Goal: Transaction & Acquisition: Purchase product/service

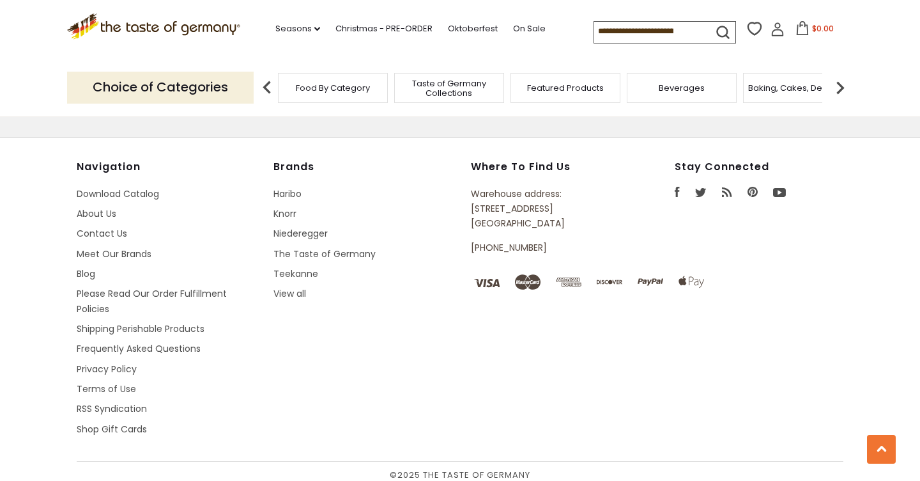
scroll to position [1777, 0]
click at [155, 343] on link "Frequently Asked Questions" at bounding box center [139, 349] width 124 height 13
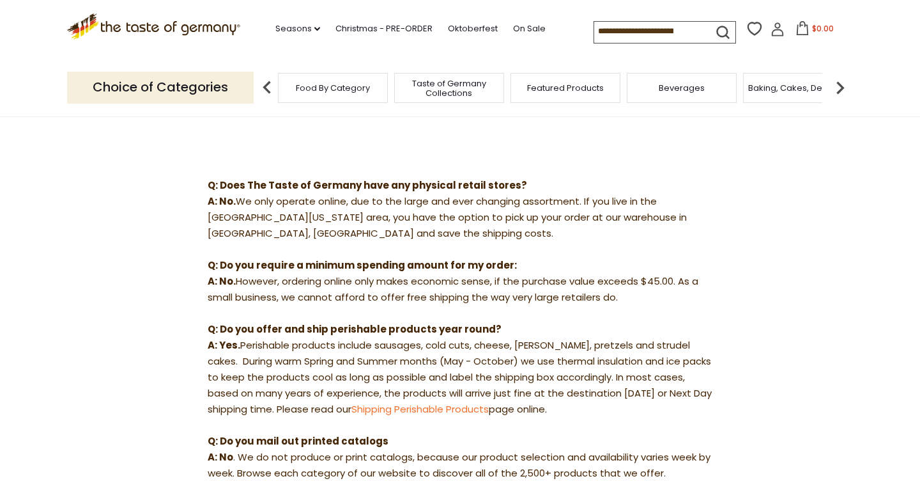
scroll to position [113, 0]
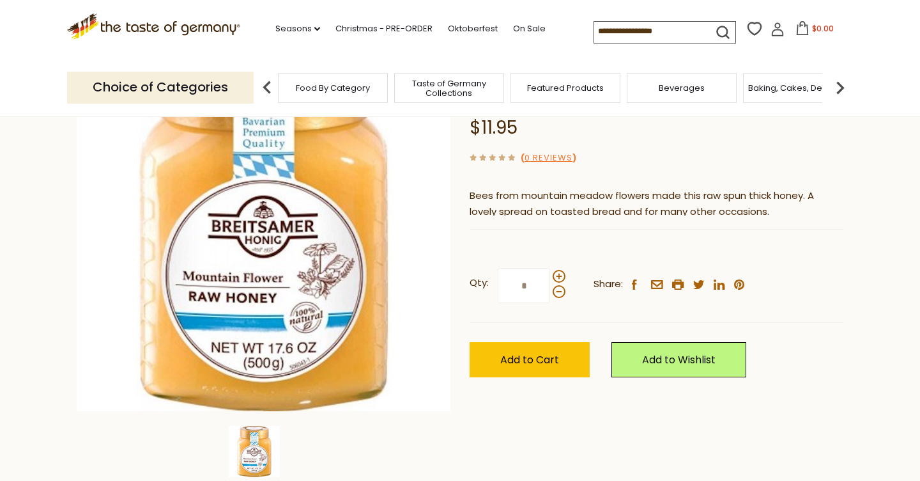
scroll to position [144, 0]
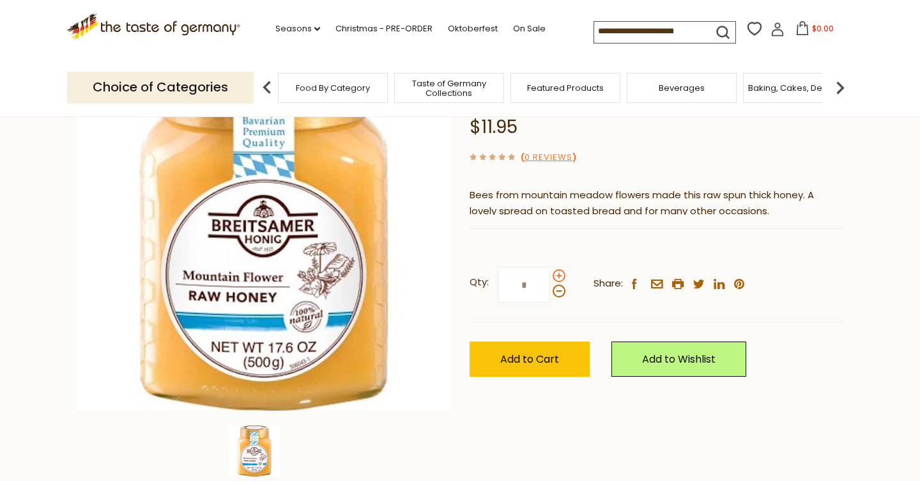
click at [554, 271] on span at bounding box center [559, 275] width 13 height 13
click at [550, 271] on input "*" at bounding box center [524, 284] width 52 height 35
click at [554, 271] on span at bounding box center [559, 275] width 13 height 13
click at [550, 271] on input "*" at bounding box center [524, 284] width 52 height 35
click at [554, 271] on span at bounding box center [559, 275] width 13 height 13
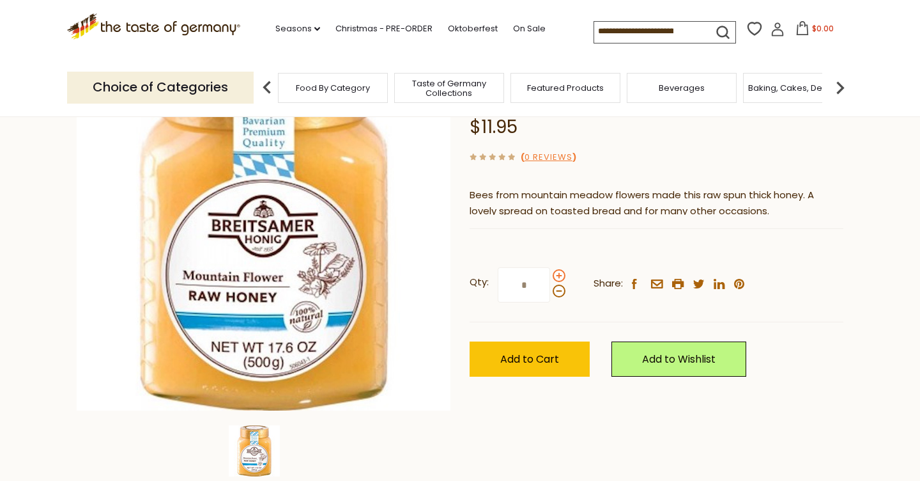
click at [550, 271] on input "*" at bounding box center [524, 284] width 52 height 35
click at [559, 275] on span at bounding box center [559, 275] width 13 height 13
click at [550, 275] on input "*" at bounding box center [524, 284] width 52 height 35
click at [559, 275] on span at bounding box center [559, 275] width 13 height 13
click at [550, 275] on input "*" at bounding box center [524, 284] width 52 height 35
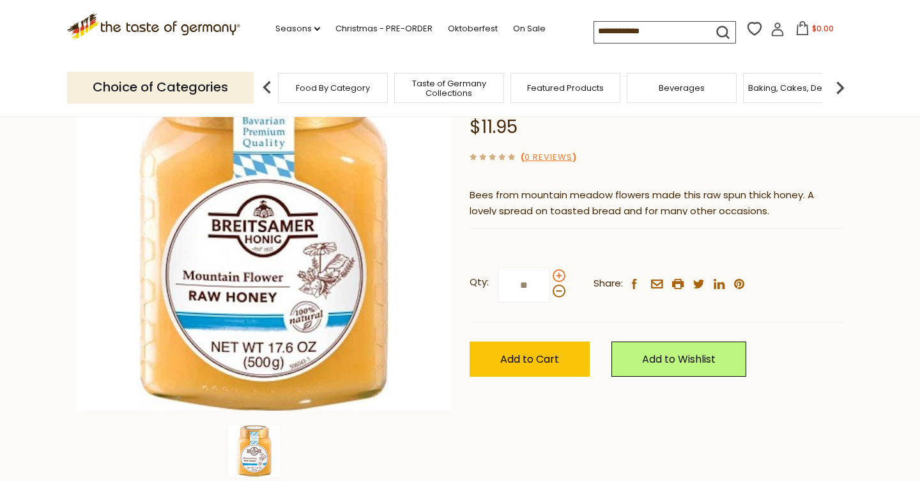
click at [559, 275] on span at bounding box center [559, 275] width 13 height 13
click at [550, 275] on input "**" at bounding box center [524, 284] width 52 height 35
click at [557, 291] on span at bounding box center [559, 290] width 13 height 13
click at [550, 291] on input "**" at bounding box center [524, 284] width 52 height 35
click at [556, 274] on span at bounding box center [559, 275] width 13 height 13
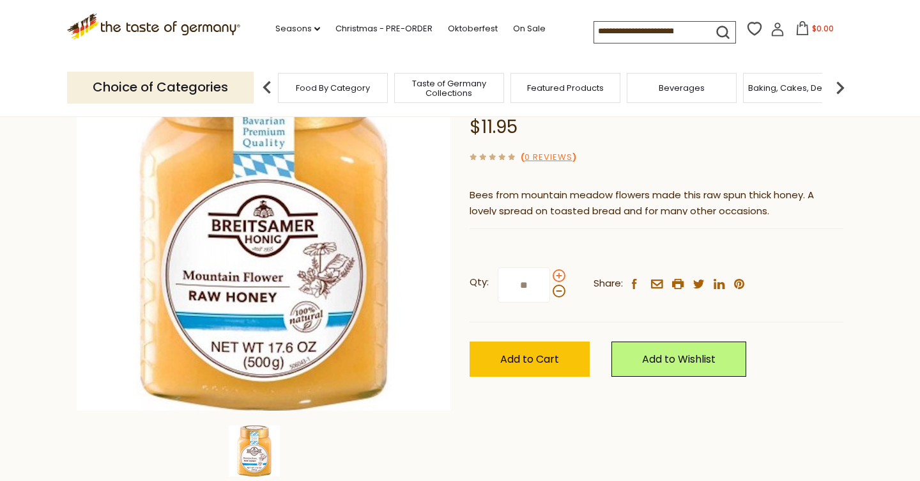
click at [550, 274] on input "**" at bounding box center [524, 284] width 52 height 35
click at [555, 292] on span at bounding box center [559, 290] width 13 height 13
click at [550, 292] on input "**" at bounding box center [524, 284] width 52 height 35
click at [558, 275] on span at bounding box center [559, 275] width 13 height 13
click at [550, 275] on input "**" at bounding box center [524, 284] width 52 height 35
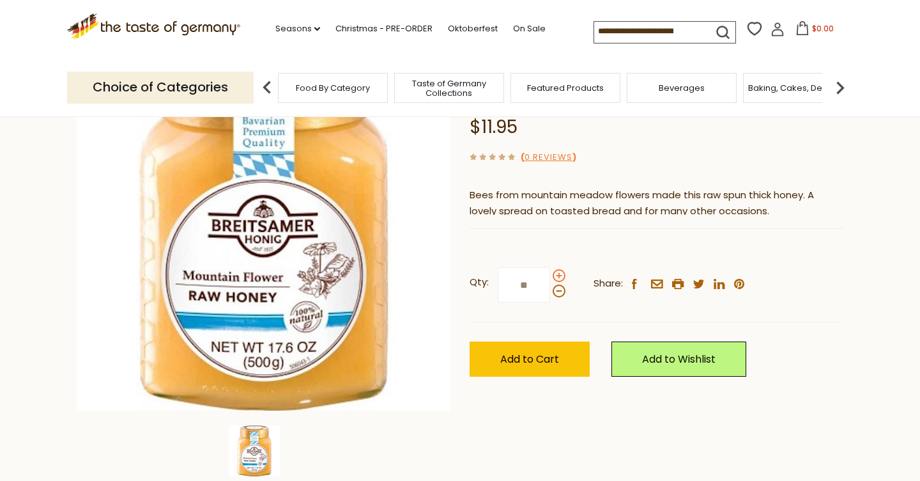
click at [558, 275] on span at bounding box center [559, 275] width 13 height 13
click at [550, 275] on input "**" at bounding box center [524, 284] width 52 height 35
click at [560, 292] on span at bounding box center [559, 290] width 13 height 13
click at [550, 292] on input "**" at bounding box center [524, 284] width 52 height 35
click at [560, 292] on span at bounding box center [559, 290] width 13 height 13
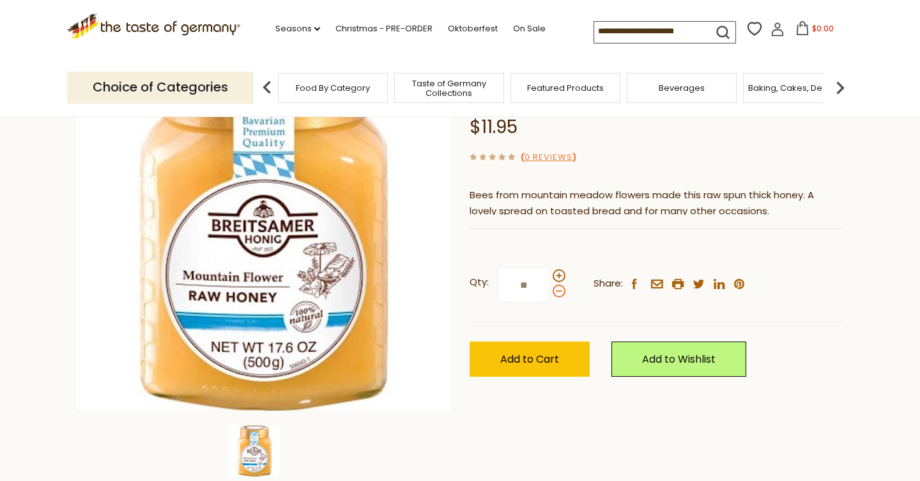
click at [550, 292] on input "**" at bounding box center [524, 284] width 52 height 35
click at [560, 292] on span at bounding box center [559, 290] width 13 height 13
click at [550, 292] on input "**" at bounding box center [524, 284] width 52 height 35
click at [560, 292] on span at bounding box center [559, 290] width 13 height 13
click at [550, 292] on input "*" at bounding box center [524, 284] width 52 height 35
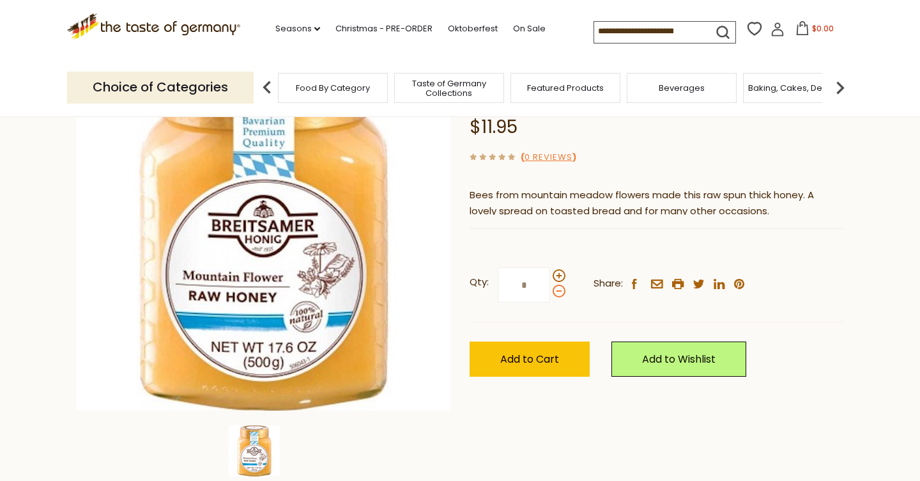
click at [560, 292] on span at bounding box center [559, 290] width 13 height 13
click at [550, 292] on input "*" at bounding box center [524, 284] width 52 height 35
click at [560, 292] on span at bounding box center [559, 290] width 13 height 13
click at [550, 292] on input "*" at bounding box center [524, 284] width 52 height 35
click at [560, 292] on span at bounding box center [559, 290] width 13 height 13
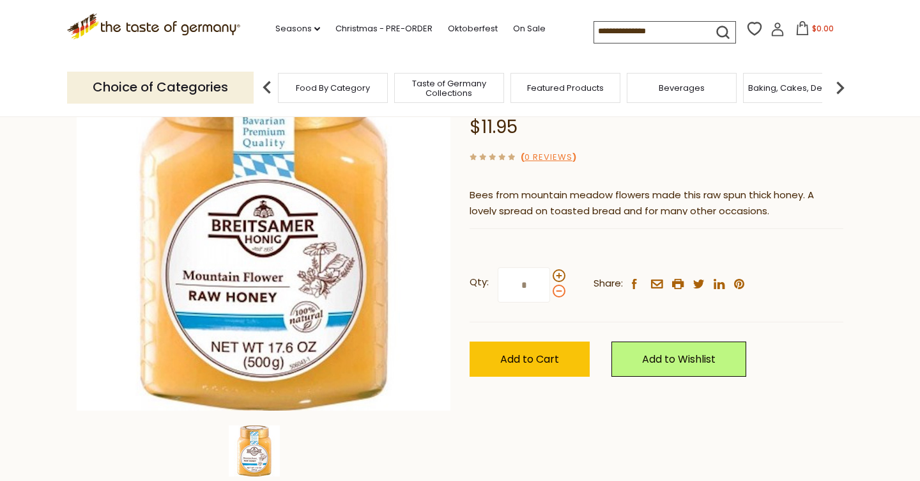
click at [550, 292] on input "*" at bounding box center [524, 284] width 52 height 35
click at [560, 292] on span at bounding box center [559, 290] width 13 height 13
click at [550, 292] on input "*" at bounding box center [524, 284] width 52 height 35
click at [560, 292] on span at bounding box center [559, 290] width 13 height 13
click at [550, 292] on input "*" at bounding box center [524, 284] width 52 height 35
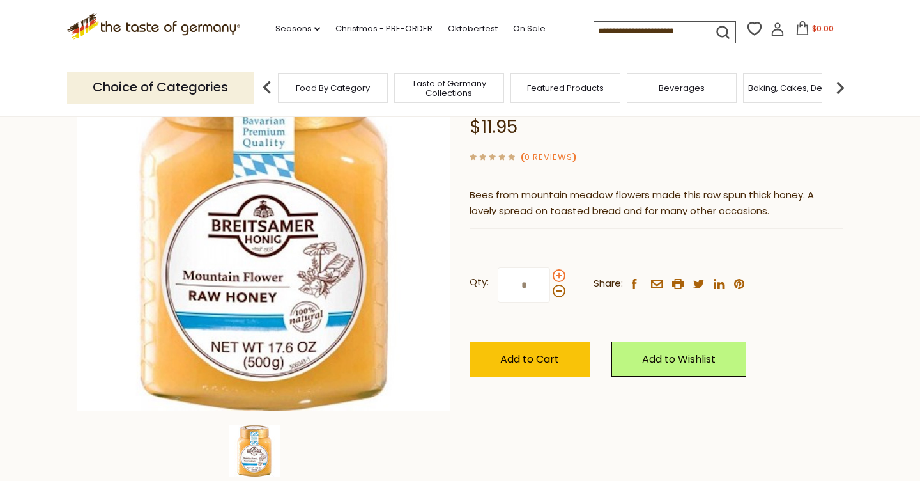
click at [560, 275] on span at bounding box center [559, 275] width 13 height 13
click at [550, 275] on input "*" at bounding box center [524, 284] width 52 height 35
click at [560, 275] on span at bounding box center [559, 275] width 13 height 13
click at [550, 275] on input "*" at bounding box center [524, 284] width 52 height 35
click at [560, 276] on span at bounding box center [559, 275] width 13 height 13
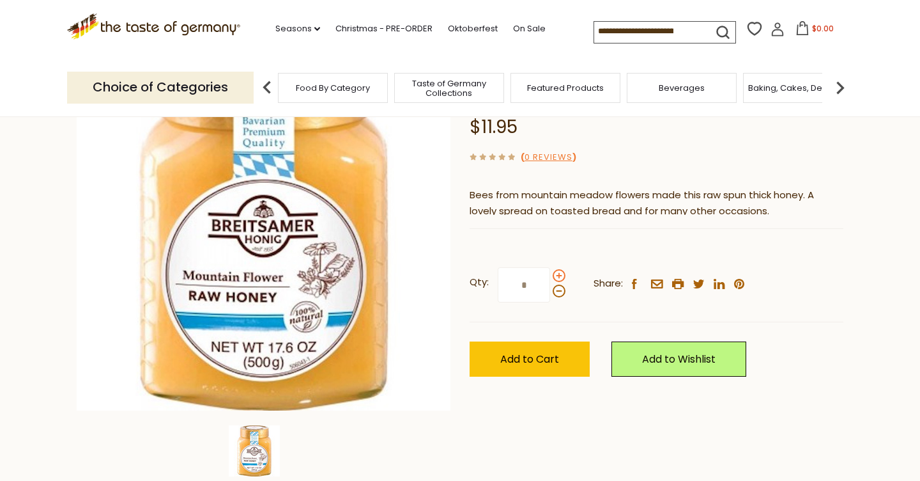
click at [550, 276] on input "*" at bounding box center [524, 284] width 52 height 35
click at [560, 276] on span at bounding box center [559, 275] width 13 height 13
click at [550, 276] on input "*" at bounding box center [524, 284] width 52 height 35
click at [560, 276] on span at bounding box center [559, 275] width 13 height 13
click at [550, 276] on input "*" at bounding box center [524, 284] width 52 height 35
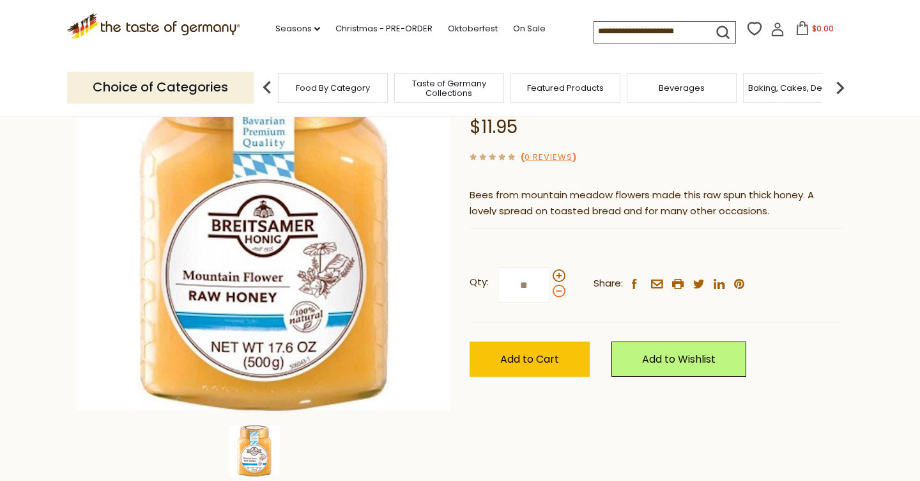
click at [560, 290] on span at bounding box center [559, 290] width 13 height 13
click at [550, 290] on input "**" at bounding box center [524, 284] width 52 height 35
click at [557, 274] on span at bounding box center [559, 275] width 13 height 13
click at [550, 274] on input "*" at bounding box center [524, 284] width 52 height 35
type input "**"
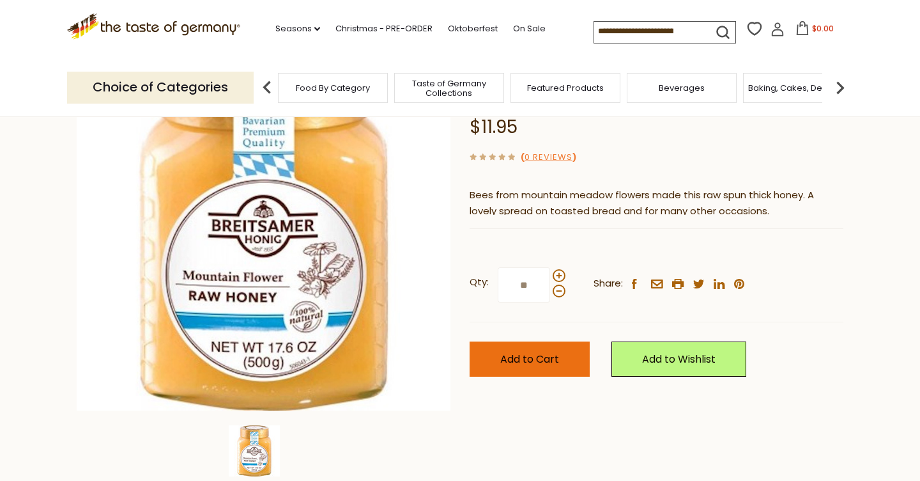
click at [557, 359] on span "Add to Cart" at bounding box center [529, 358] width 59 height 15
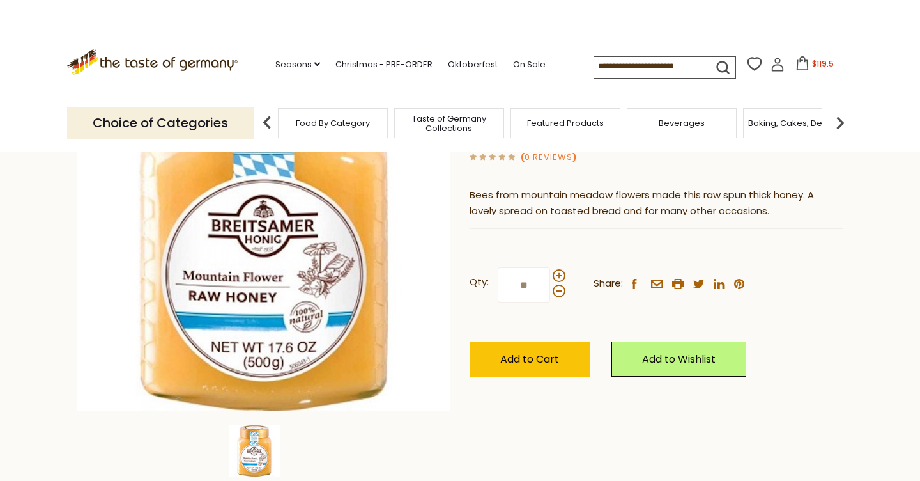
click at [796, 62] on icon at bounding box center [803, 63] width 14 height 14
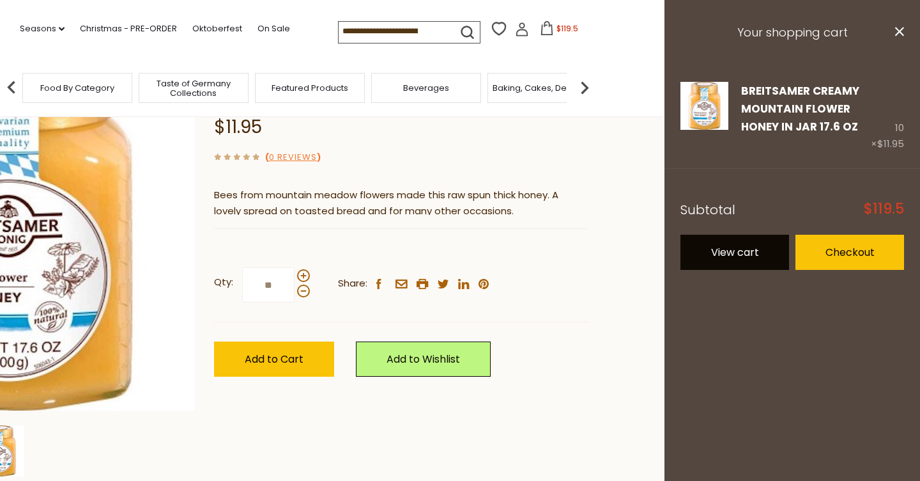
click at [760, 250] on link "View cart" at bounding box center [735, 252] width 109 height 35
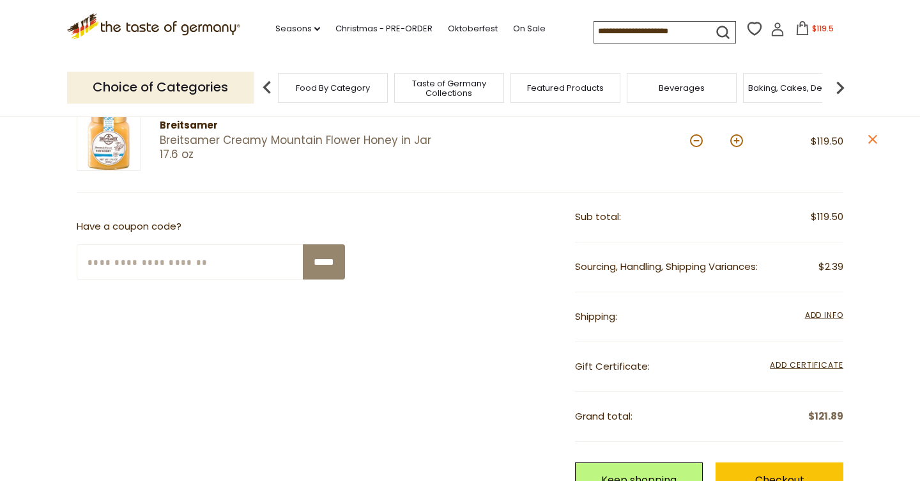
scroll to position [188, 0]
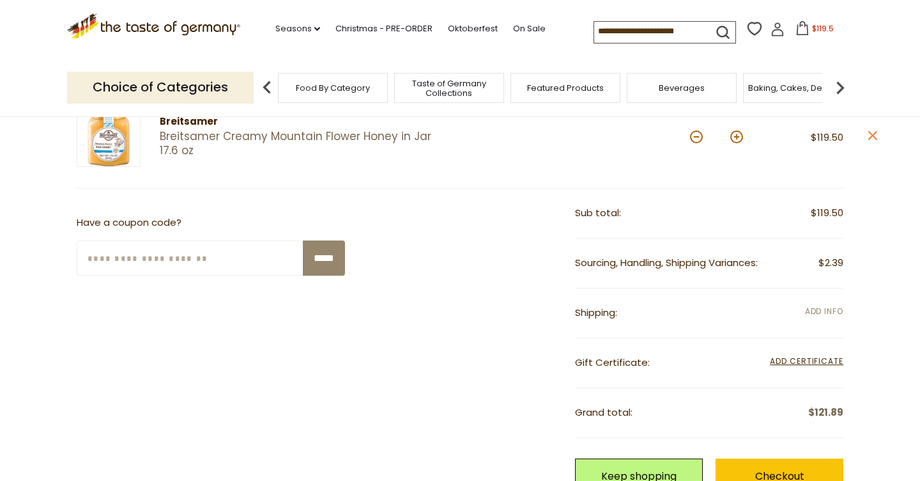
click at [822, 311] on span "Add Info" at bounding box center [824, 310] width 38 height 11
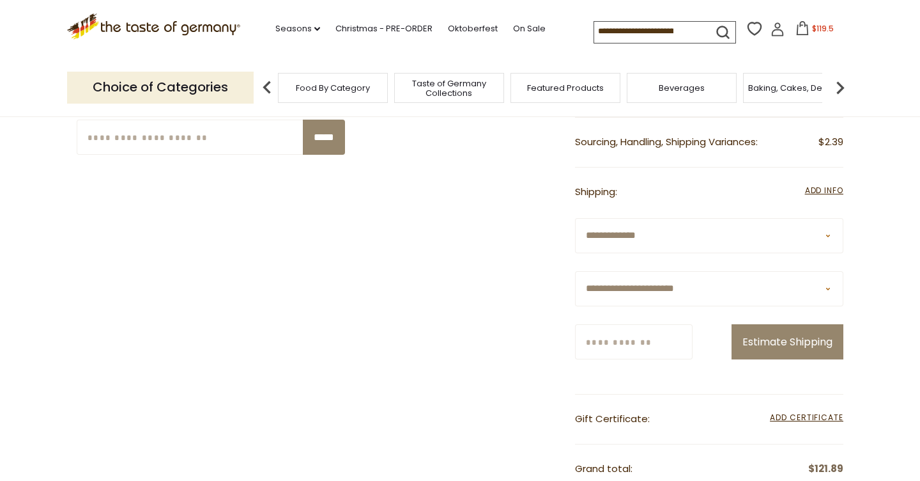
scroll to position [311, 0]
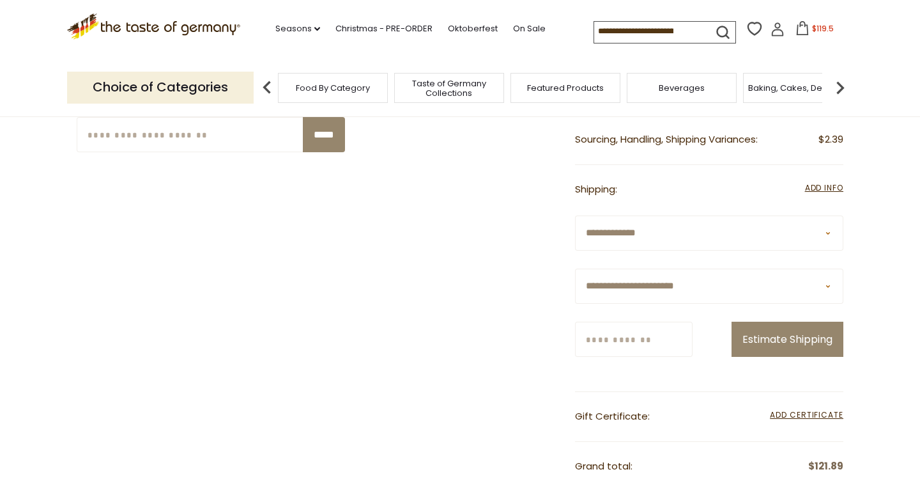
select select "**"
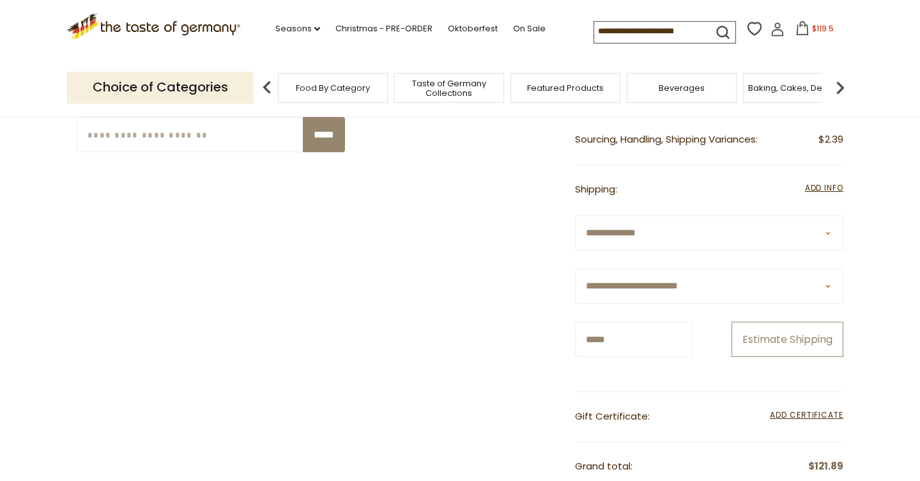
type input "*****"
click at [752, 357] on button "Estimate Shipping" at bounding box center [788, 338] width 112 height 35
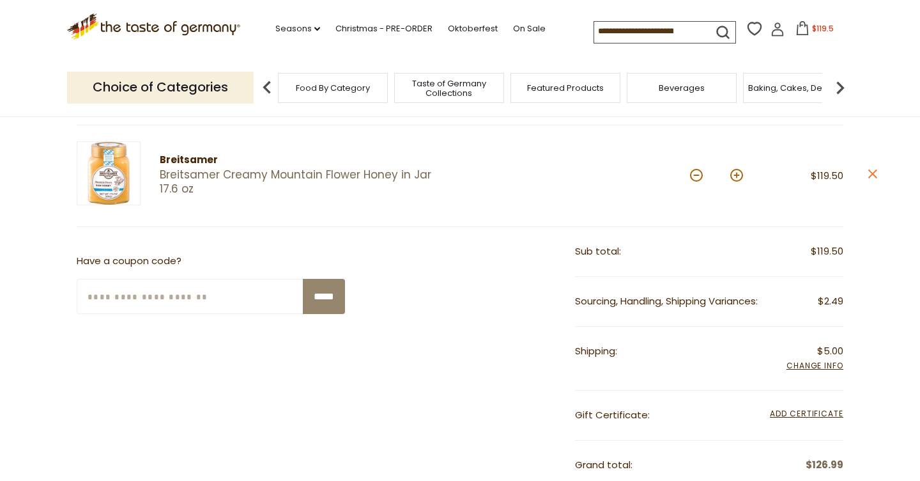
scroll to position [148, 0]
click at [414, 174] on link "Breitsamer Creamy Mountain Flower Honey in Jar 17.6 oz" at bounding box center [299, 182] width 278 height 27
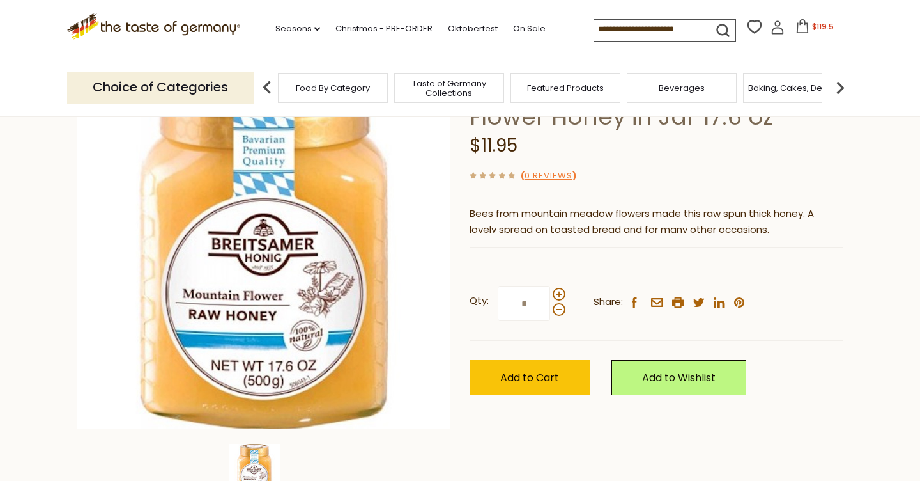
scroll to position [128, 0]
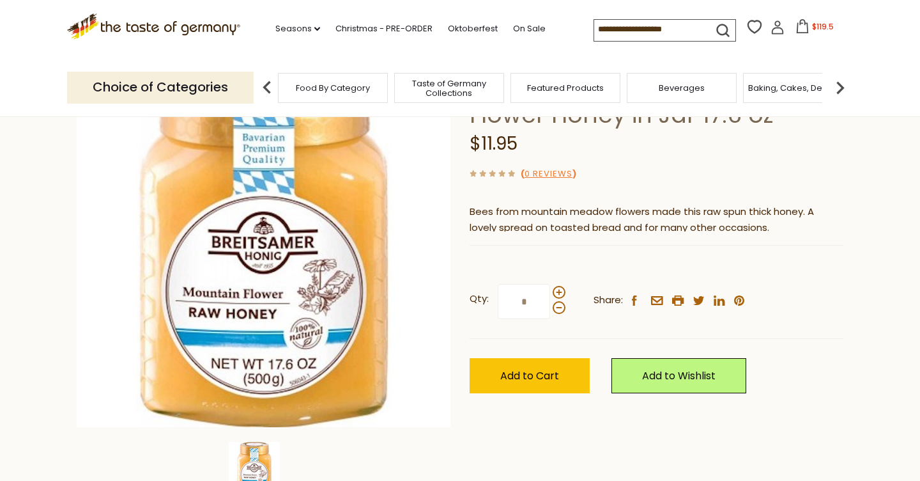
click at [812, 21] on span "$119.5" at bounding box center [823, 26] width 22 height 11
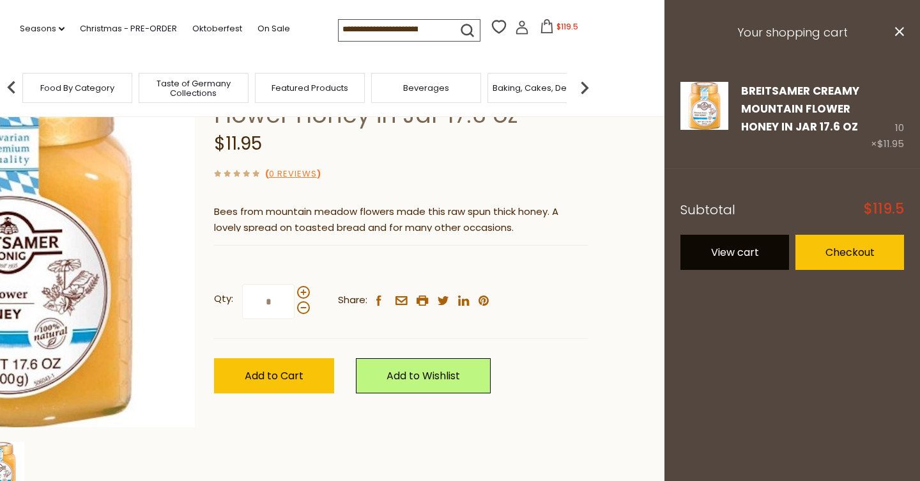
click at [749, 252] on link "View cart" at bounding box center [735, 252] width 109 height 35
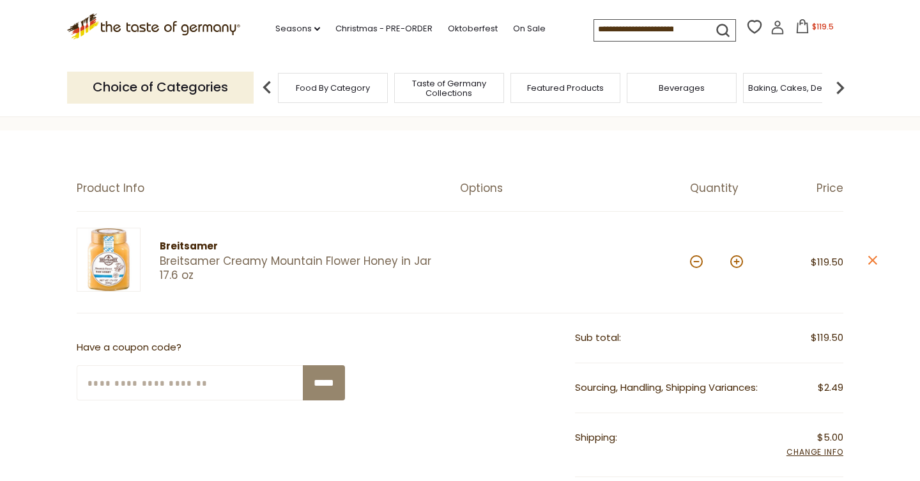
scroll to position [76, 0]
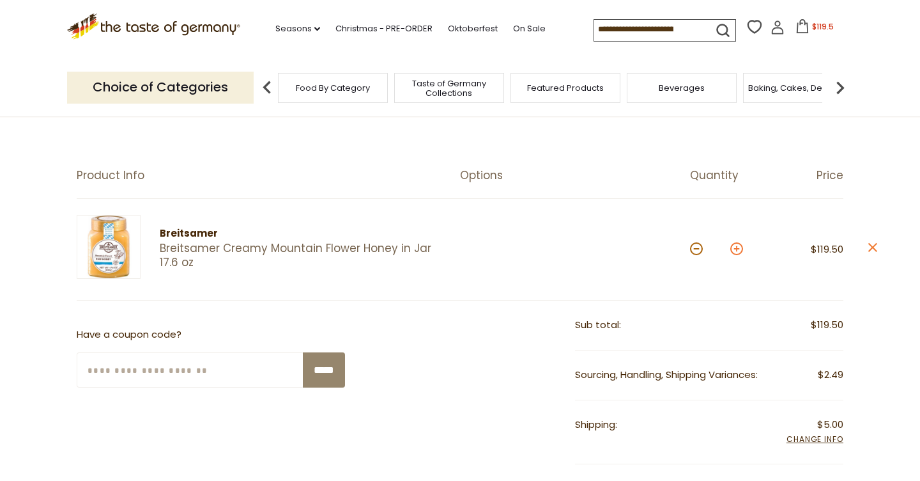
click at [738, 251] on button at bounding box center [736, 248] width 13 height 13
type input "**"
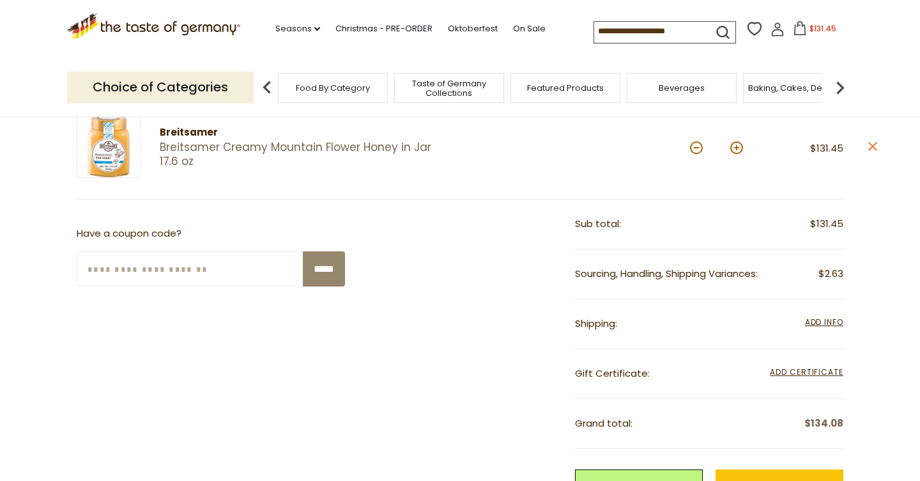
scroll to position [174, 0]
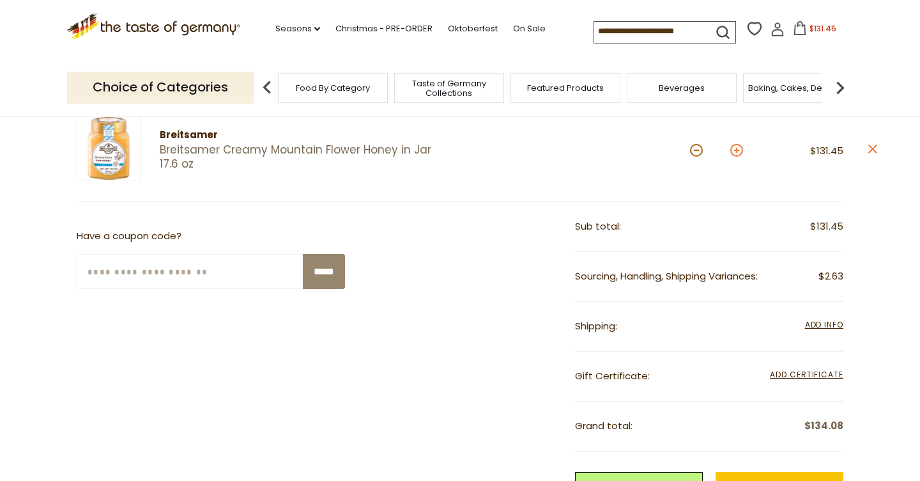
click at [735, 152] on button at bounding box center [736, 150] width 13 height 13
type input "**"
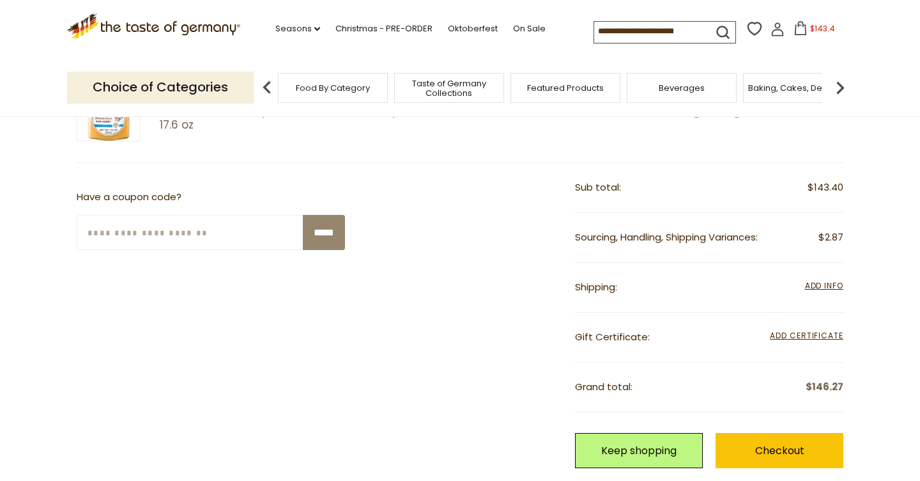
scroll to position [250, 0]
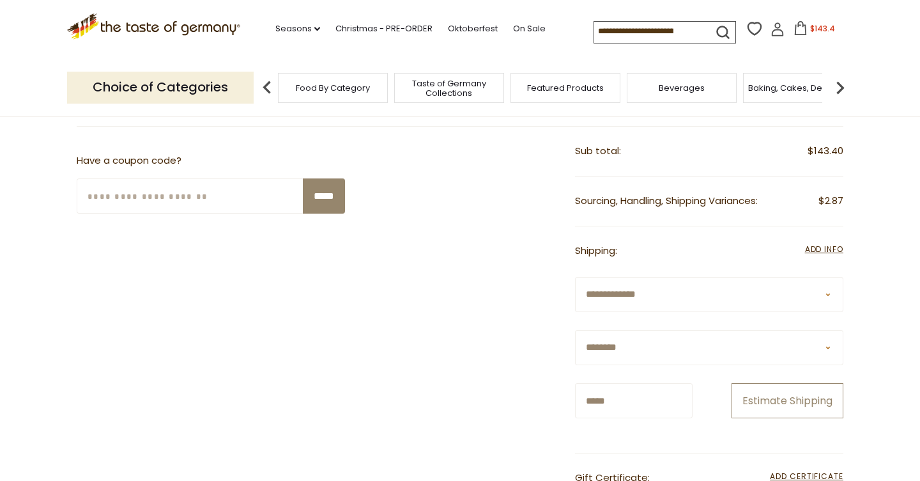
click at [762, 418] on button "Estimate Shipping" at bounding box center [788, 400] width 112 height 35
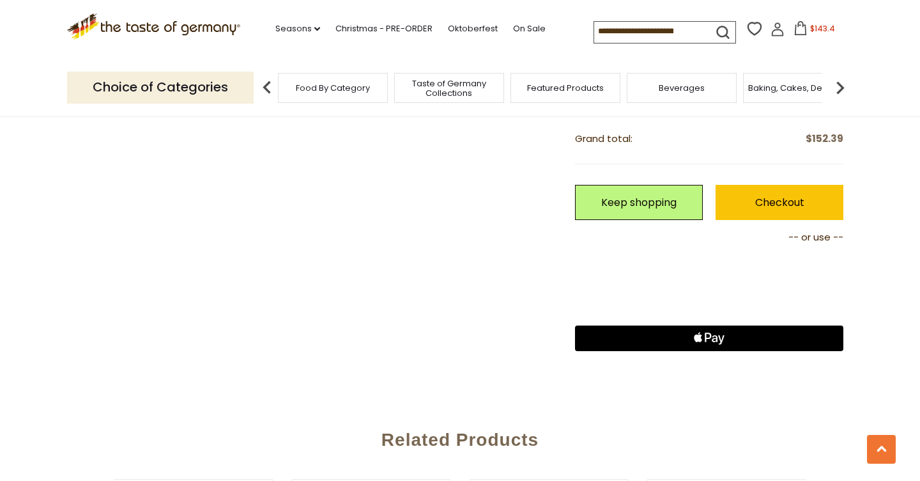
scroll to position [516, 0]
